Goal: Task Accomplishment & Management: Manage account settings

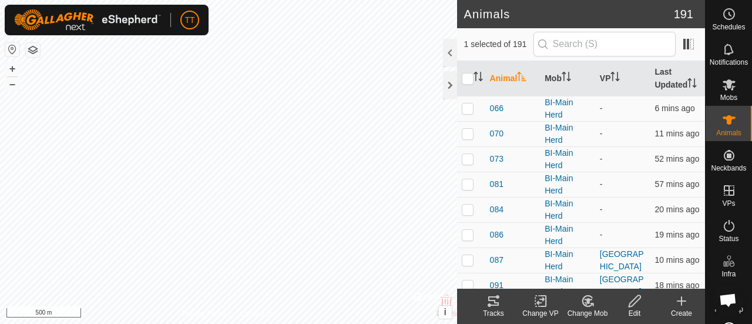
click at [491, 303] on icon at bounding box center [493, 301] width 14 height 14
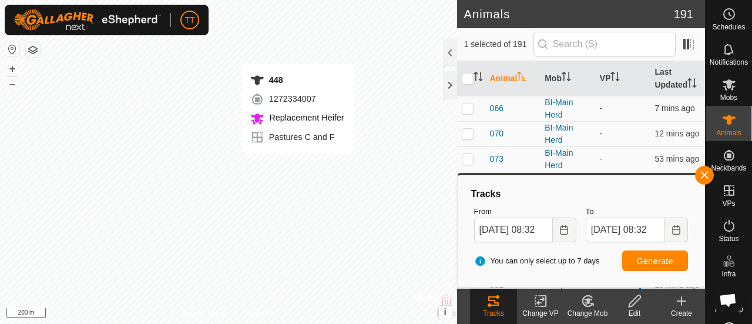
checkbox input "true"
checkbox input "false"
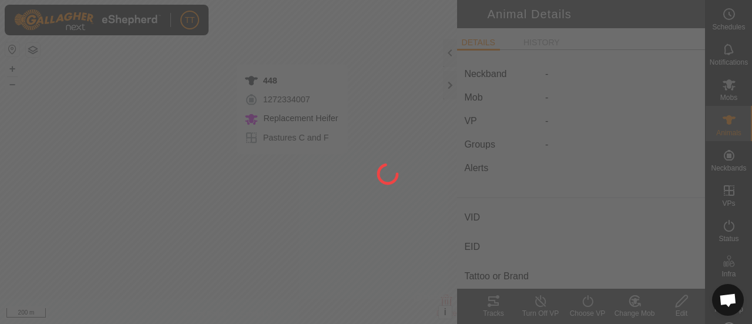
type input "448"
type input "124000179564846"
type input "-"
type input "Red Angus"
type input "Replacement Heifer"
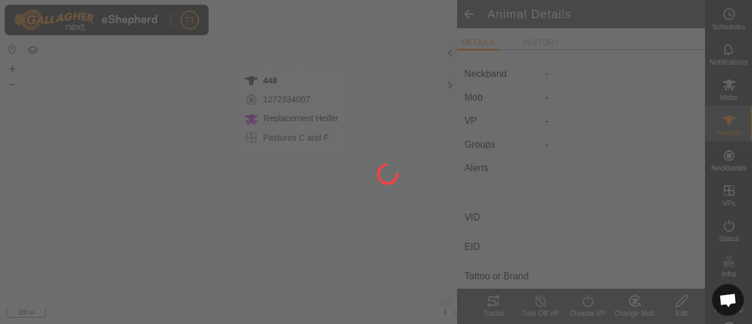
type input "05/2024"
type input "1 year 5 months"
type input "0 kg"
type input "-"
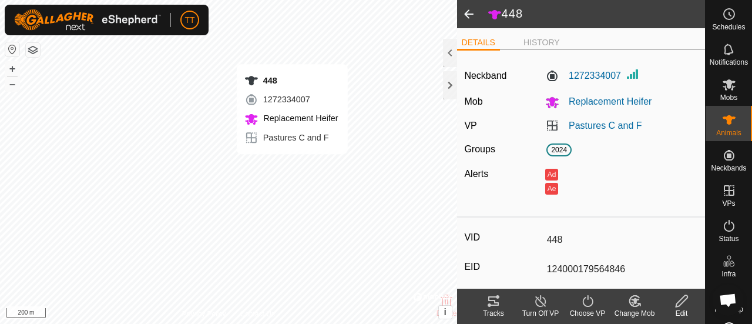
click at [540, 301] on line at bounding box center [540, 301] width 9 height 9
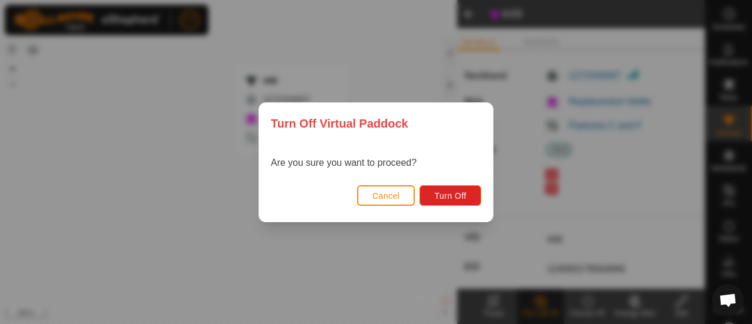
click at [401, 191] on button "Cancel" at bounding box center [386, 195] width 58 height 21
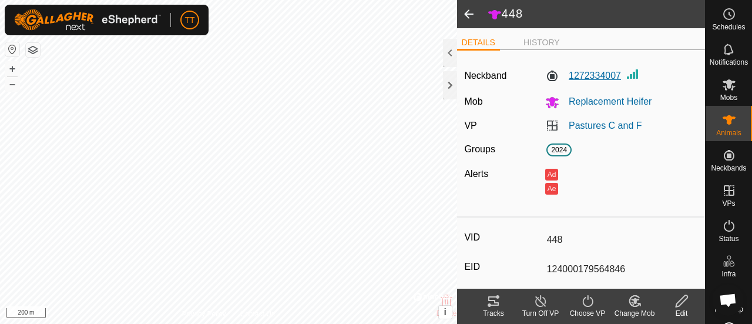
click at [599, 74] on label "1272334007" at bounding box center [583, 76] width 76 height 14
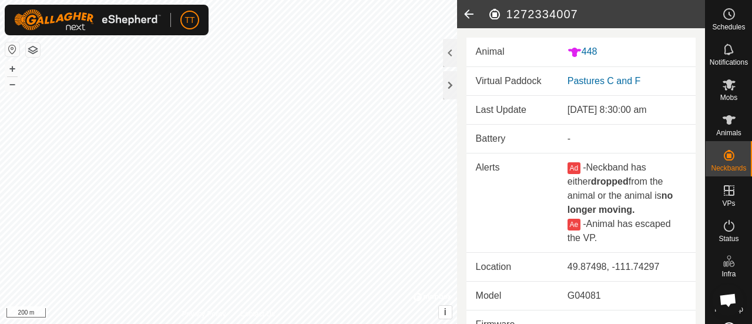
click at [472, 14] on icon at bounding box center [468, 14] width 23 height 28
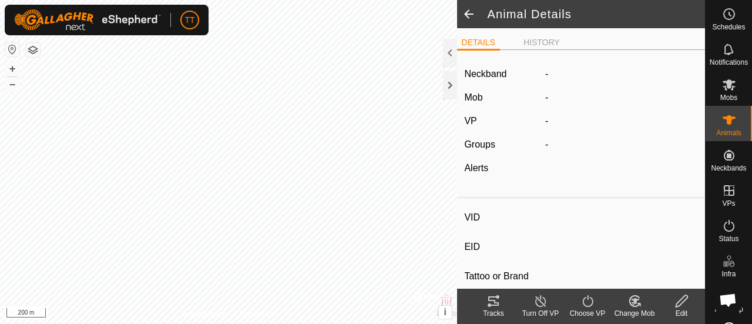
type input "448"
type input "124000179564846"
type input "-"
type input "Red Angus"
type input "Replacement Heifer"
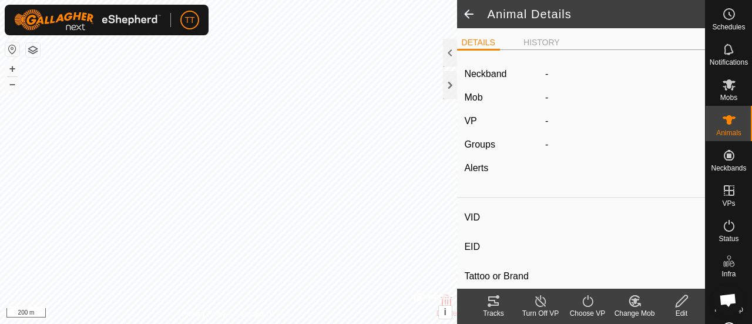
type input "05/2024"
type input "1 year 5 months"
type input "0 kg"
type input "-"
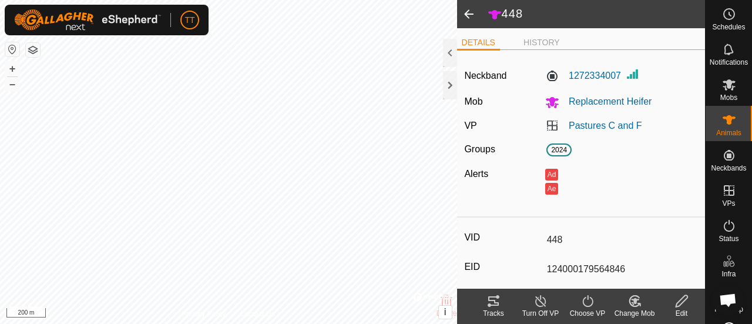
click at [680, 297] on icon at bounding box center [681, 301] width 15 height 14
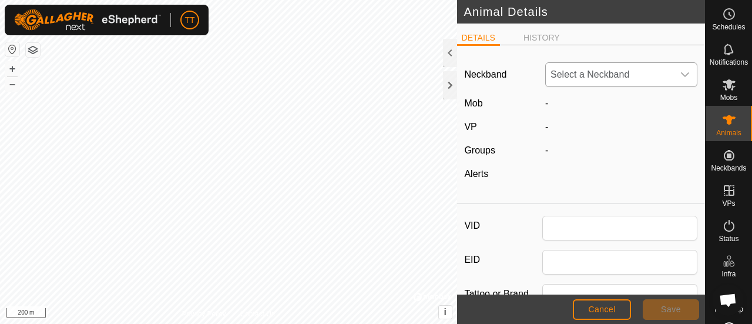
type input "448"
type input "124000179564846"
type input "Red Angus"
type input "Replacement Heifer"
type input "05/2024"
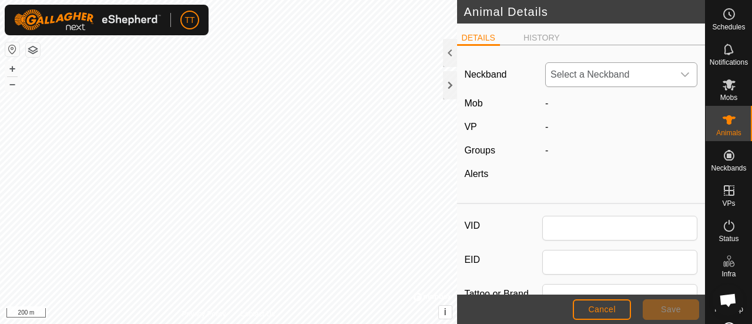
type input "1 year 5 months"
type input "0"
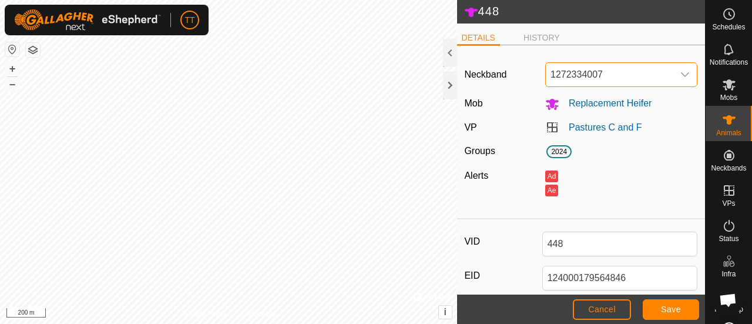
click at [661, 76] on span "1272334007" at bounding box center [609, 74] width 127 height 23
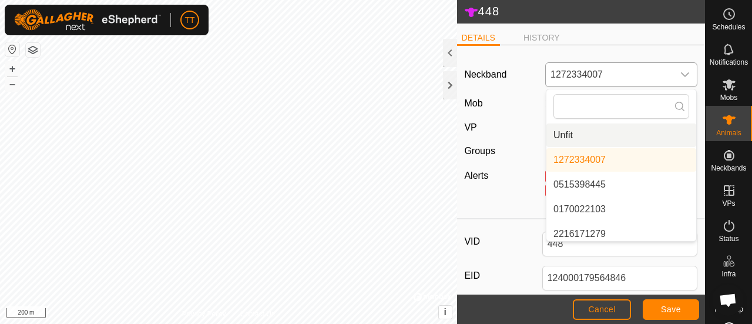
click at [577, 135] on li "Unfit" at bounding box center [621, 134] width 150 height 23
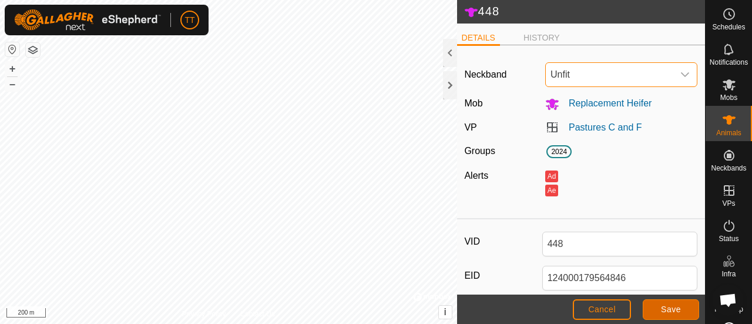
click at [678, 310] on span "Save" at bounding box center [671, 308] width 20 height 9
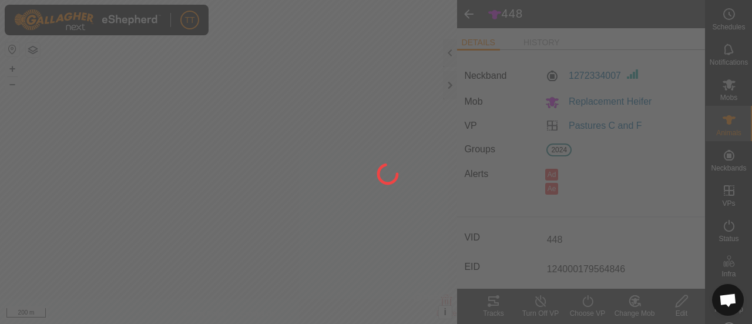
type input "-"
type input "0 kg"
type input "-"
